Goal: Navigation & Orientation: Find specific page/section

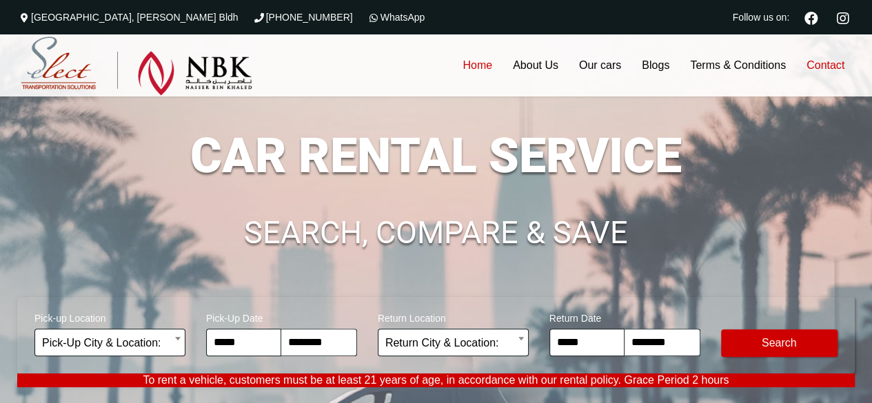
click at [826, 64] on link "Contact" at bounding box center [826, 65] width 59 height 62
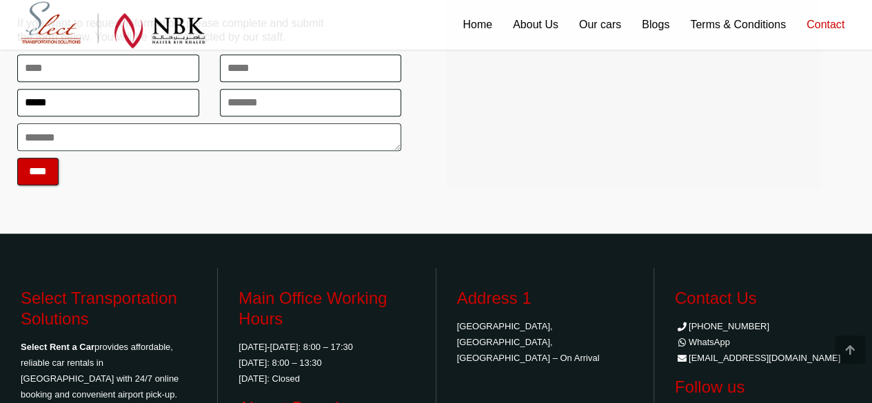
scroll to position [529, 0]
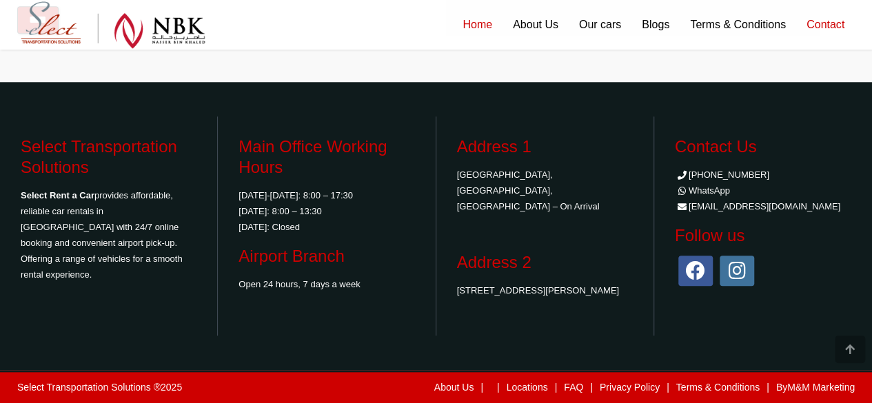
click at [487, 28] on link "Home" at bounding box center [477, 25] width 50 height 50
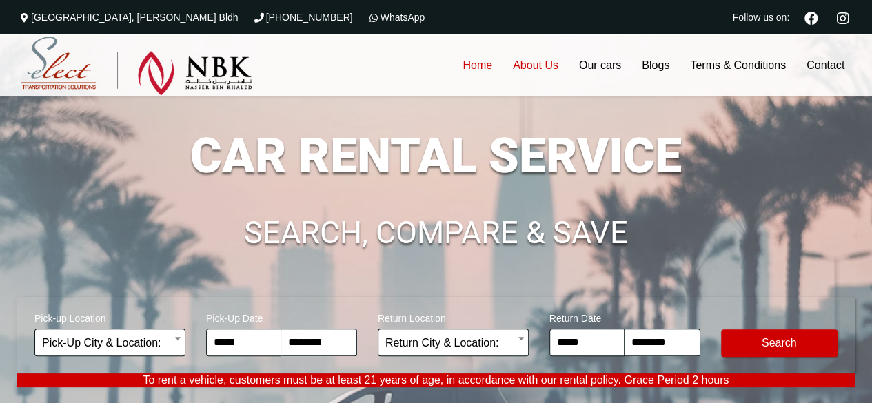
click at [530, 69] on link "About Us" at bounding box center [536, 65] width 66 height 62
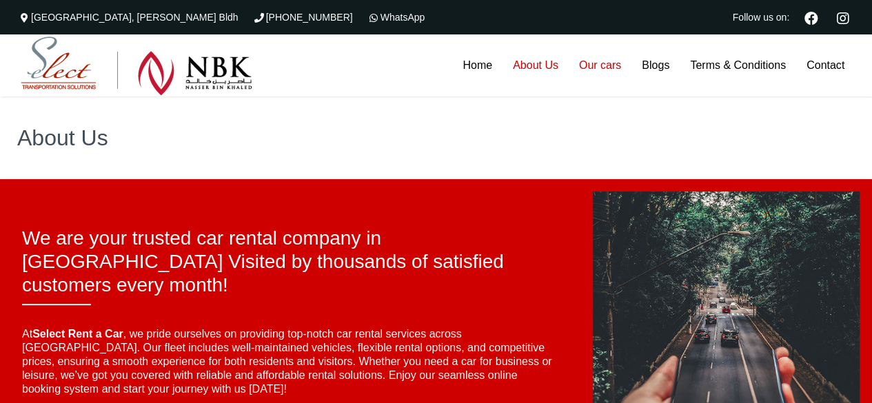
click at [603, 68] on link "Our cars" at bounding box center [600, 65] width 63 height 62
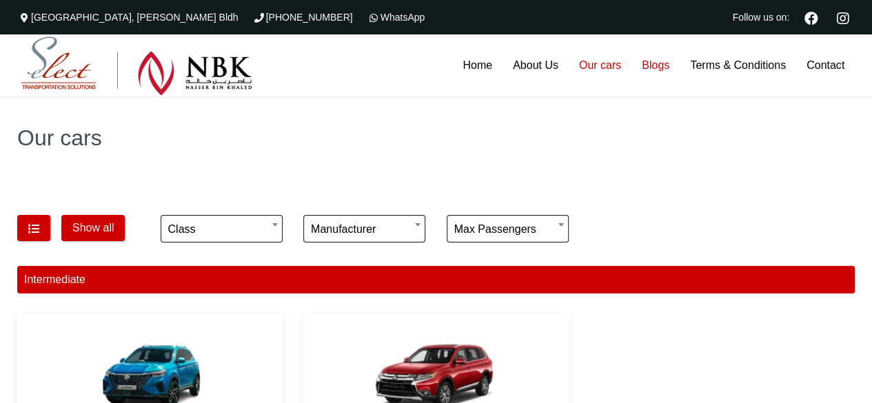
click at [663, 68] on link "Blogs" at bounding box center [656, 65] width 48 height 62
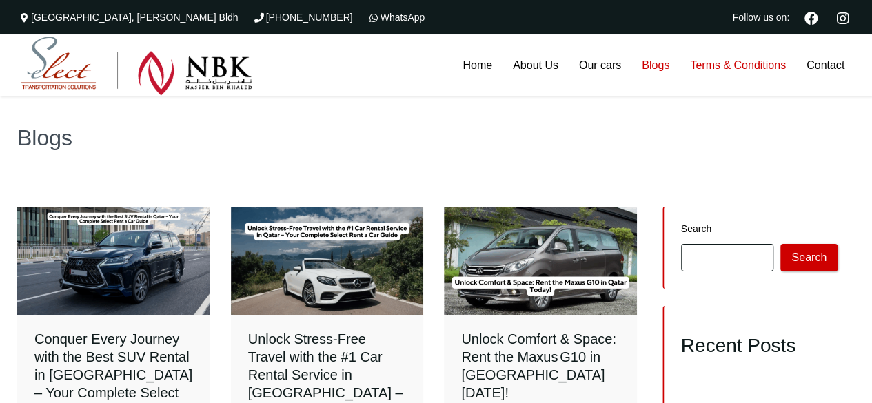
click at [731, 67] on link "Terms & Conditions" at bounding box center [738, 65] width 117 height 62
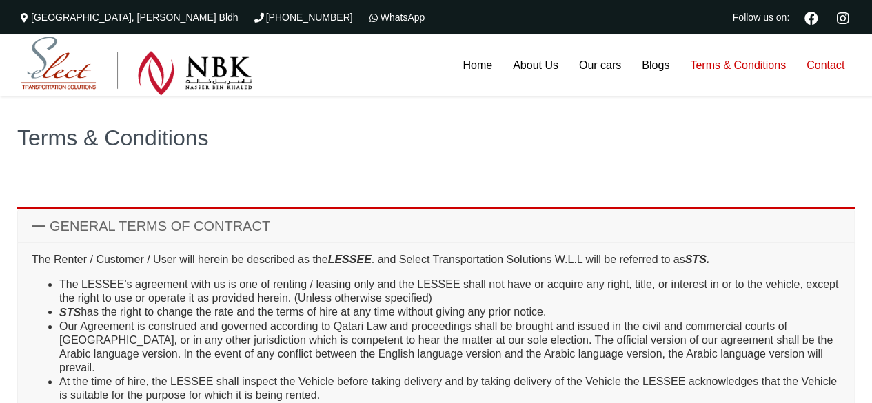
click at [842, 60] on link "Contact" at bounding box center [826, 65] width 59 height 62
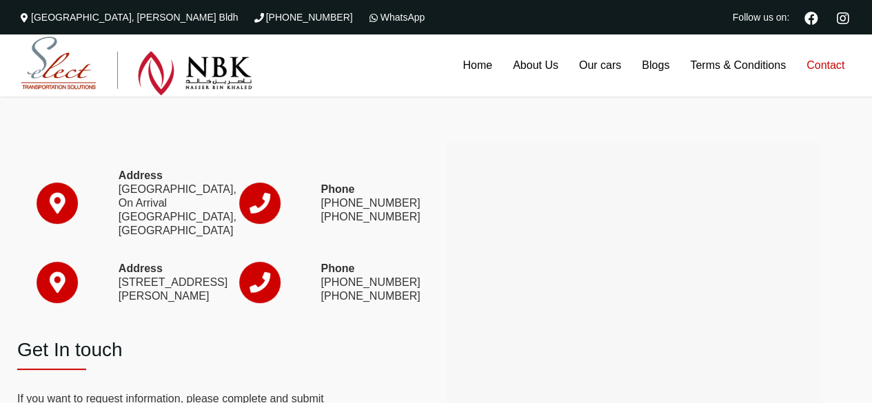
click at [581, 133] on div at bounding box center [650, 132] width 408 height 22
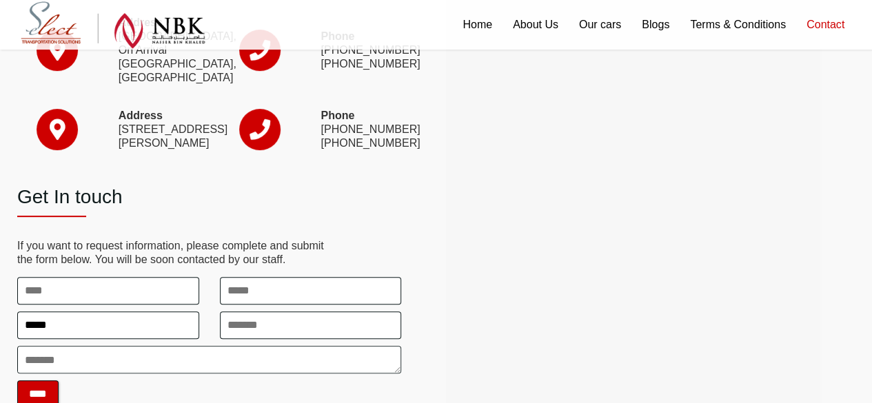
scroll to position [141, 0]
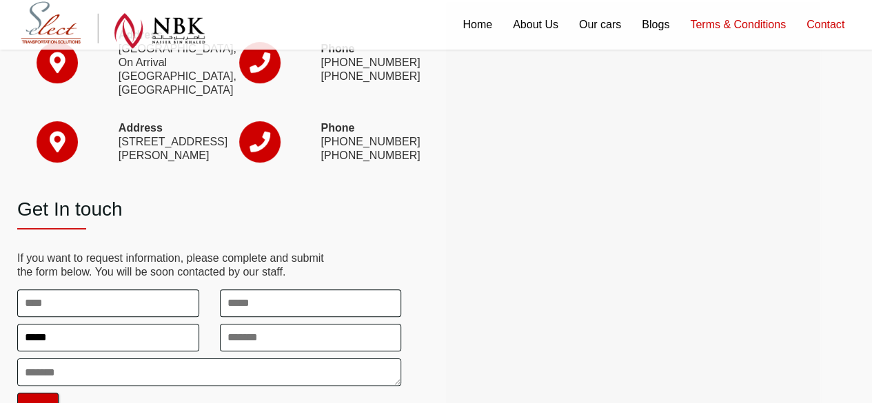
click at [721, 17] on link "Terms & Conditions" at bounding box center [738, 25] width 117 height 50
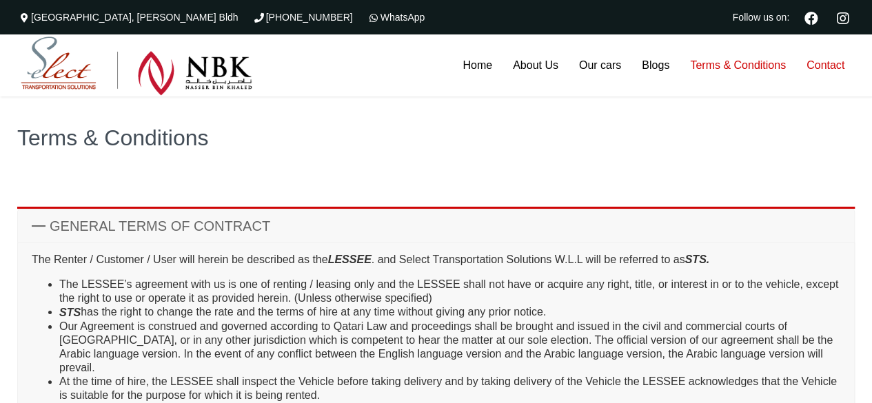
click at [829, 69] on link "Contact" at bounding box center [826, 65] width 59 height 62
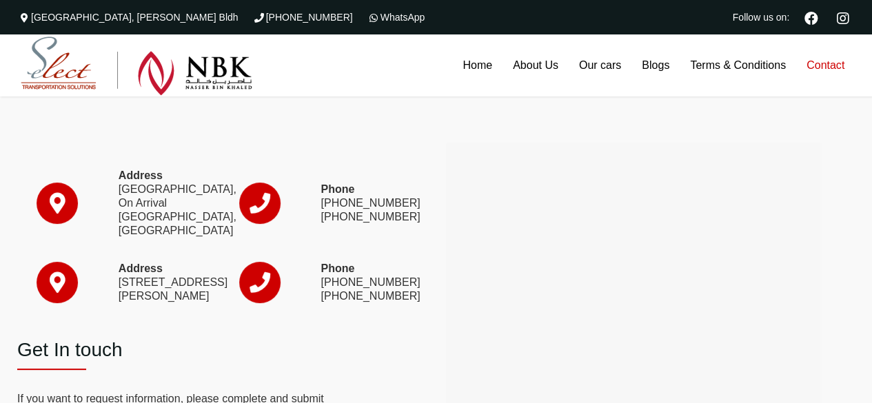
click at [672, 104] on div at bounding box center [650, 353] width 429 height 513
click at [417, 154] on div "Address Hamad International Airport, On Arrival Doha, Qatar Phone (+974) 4010 8…" at bounding box center [221, 353] width 429 height 513
click at [547, 61] on link "About Us" at bounding box center [536, 65] width 66 height 62
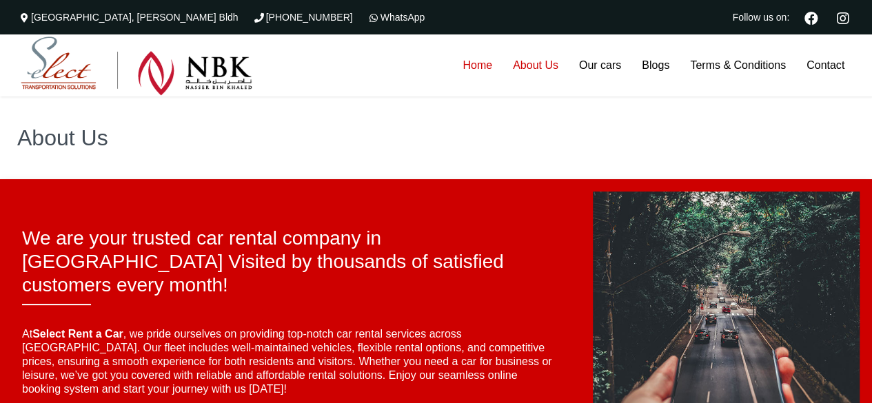
click at [475, 60] on link "Home" at bounding box center [477, 65] width 50 height 62
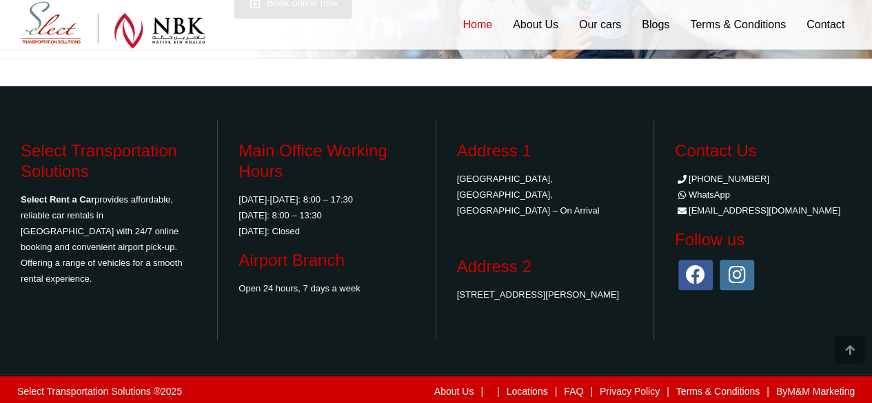
scroll to position [2943, 0]
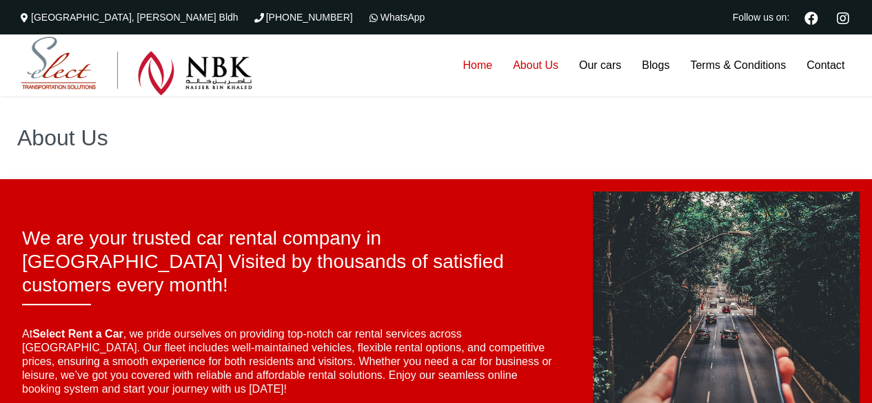
click at [460, 67] on link "Home" at bounding box center [477, 65] width 50 height 62
